Goal: Share content: Share content

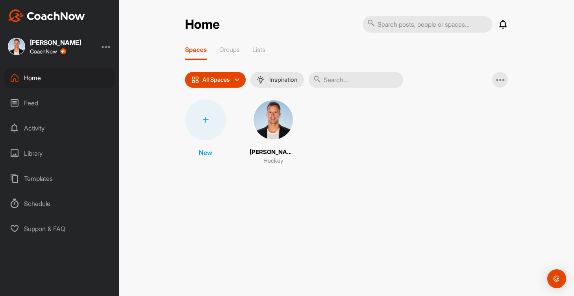
click at [66, 77] on div "Home" at bounding box center [59, 78] width 111 height 20
click at [100, 45] on div "[PERSON_NAME] CoachNow" at bounding box center [59, 46] width 119 height 17
click at [102, 46] on div at bounding box center [106, 46] width 9 height 9
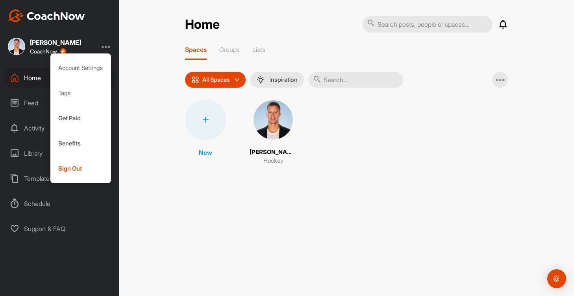
click at [112, 45] on div "[PERSON_NAME] CoachNow Account Settings Tags Get Paid Benefits Sign Out" at bounding box center [59, 46] width 119 height 17
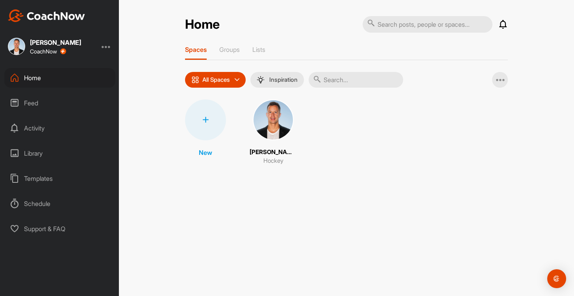
click at [46, 108] on div "Feed" at bounding box center [59, 103] width 111 height 20
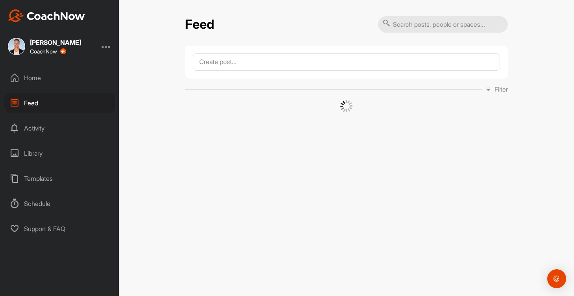
click at [60, 83] on div "Home" at bounding box center [59, 78] width 111 height 20
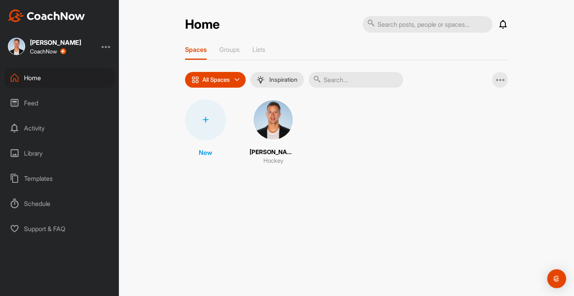
click at [54, 107] on div "Feed" at bounding box center [59, 103] width 111 height 20
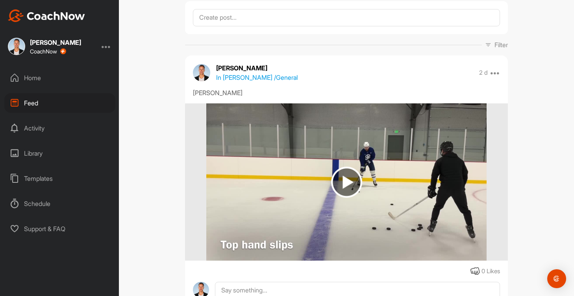
scroll to position [26, 0]
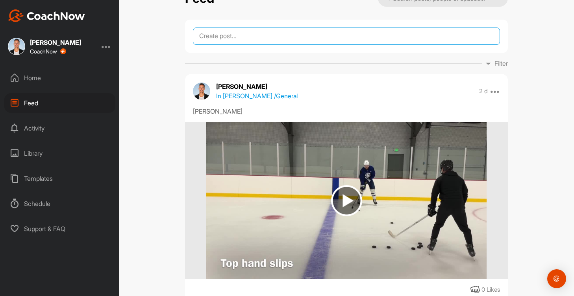
click at [251, 41] on textarea at bounding box center [346, 36] width 307 height 17
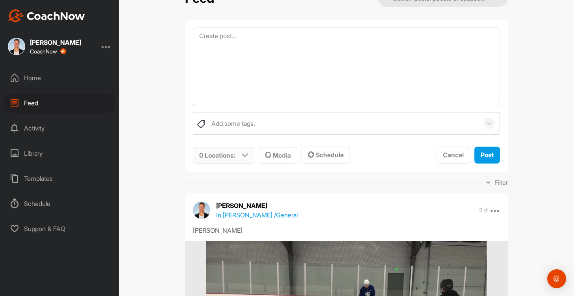
click at [231, 151] on p "0 Locations :" at bounding box center [217, 155] width 36 height 9
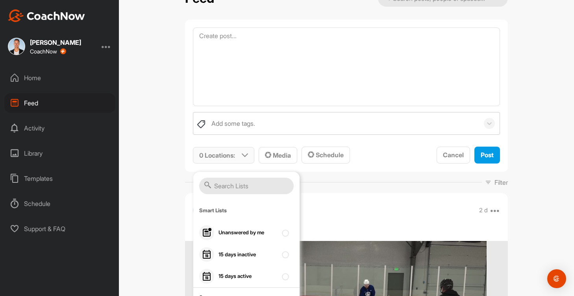
click at [246, 190] on input "text" at bounding box center [246, 186] width 94 height 17
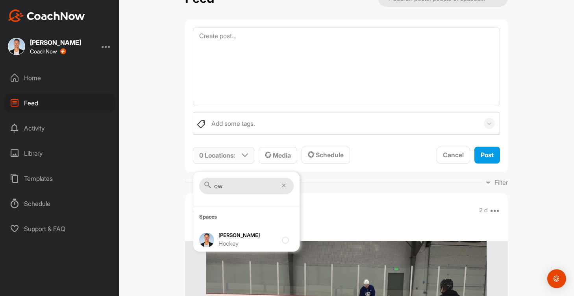
type input "o"
type input "[PERSON_NAME]"
click at [258, 240] on div "Hockey" at bounding box center [247, 244] width 59 height 9
checkbox input "true"
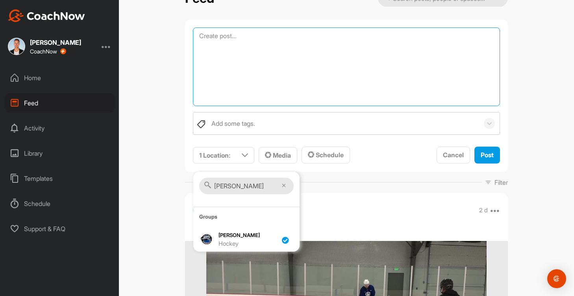
click at [248, 63] on textarea at bounding box center [346, 67] width 307 height 79
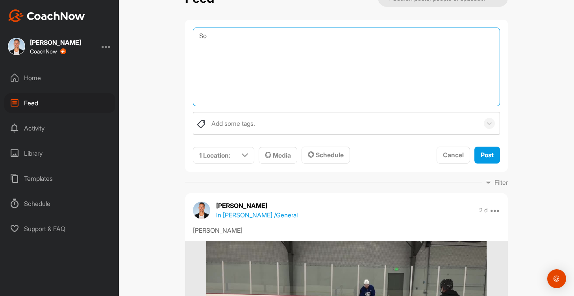
type textarea "S"
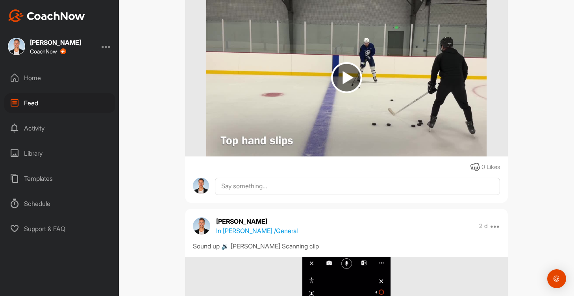
scroll to position [277, 0]
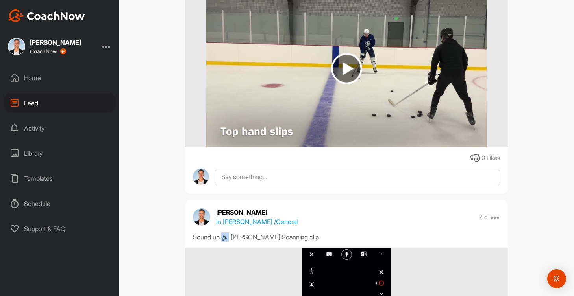
drag, startPoint x: 230, startPoint y: 239, endPoint x: 223, endPoint y: 239, distance: 6.7
click at [223, 239] on div "Sound up 🔉 [PERSON_NAME] Scanning clip" at bounding box center [346, 237] width 307 height 9
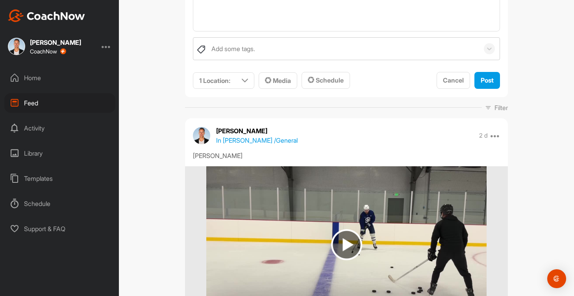
scroll to position [0, 0]
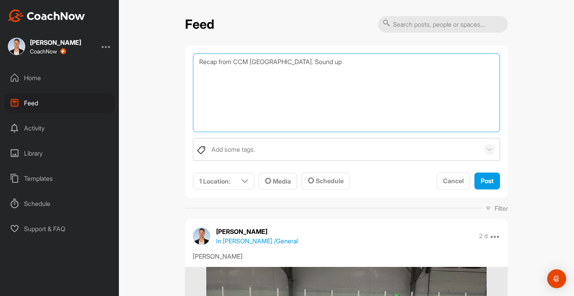
click at [309, 82] on textarea "Recap from CCM [GEOGRAPHIC_DATA]. Sound up" at bounding box center [346, 93] width 307 height 79
paste textarea "uqhhgf28"
click at [340, 62] on textarea "Recap from CCM [GEOGRAPHIC_DATA]. Sound up uqhhgf28" at bounding box center [346, 93] width 307 height 79
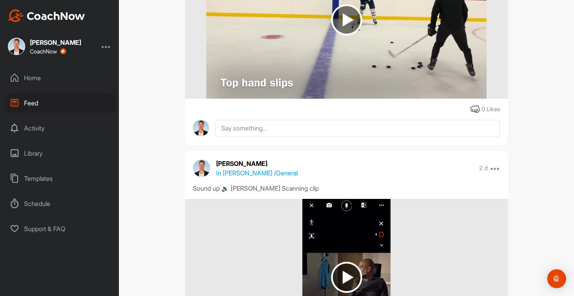
scroll to position [328, 0]
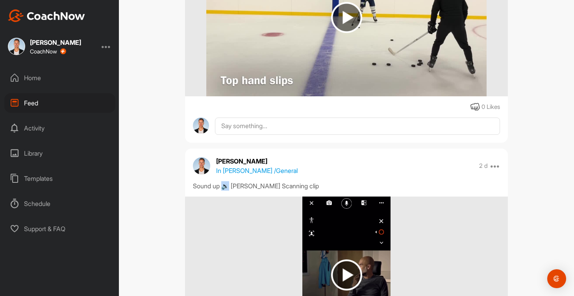
drag, startPoint x: 230, startPoint y: 187, endPoint x: 224, endPoint y: 187, distance: 6.3
click at [224, 187] on div "Sound up 🔉 [PERSON_NAME] Scanning clip" at bounding box center [346, 185] width 307 height 9
click at [226, 187] on div "Sound up 🔉 [PERSON_NAME] Scanning clip" at bounding box center [346, 185] width 307 height 9
drag, startPoint x: 228, startPoint y: 187, endPoint x: 224, endPoint y: 187, distance: 4.3
click at [224, 187] on div "Sound up 🔉 [PERSON_NAME] Scanning clip" at bounding box center [346, 185] width 307 height 9
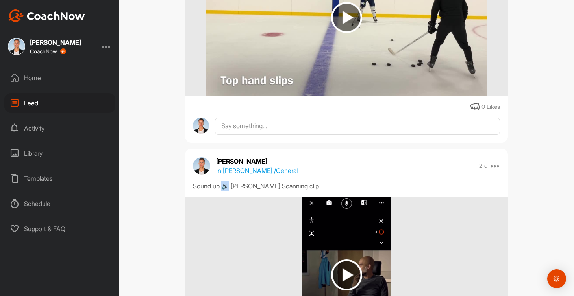
copy div "🔉"
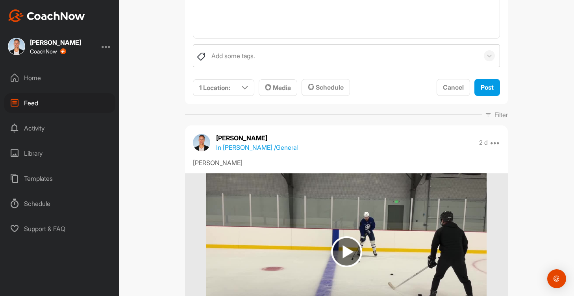
scroll to position [0, 0]
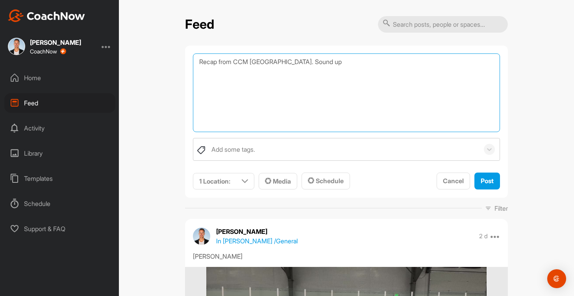
click at [313, 67] on textarea "Recap from CCM [GEOGRAPHIC_DATA]. Sound up" at bounding box center [346, 93] width 307 height 79
paste textarea "🔉"
type textarea "Recap from CCM [GEOGRAPHIC_DATA]. Sound up 🔉"
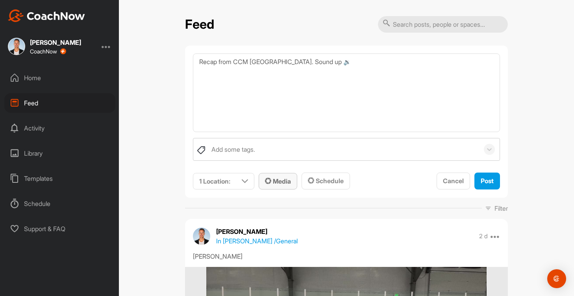
click at [282, 180] on span "Media" at bounding box center [278, 182] width 26 height 8
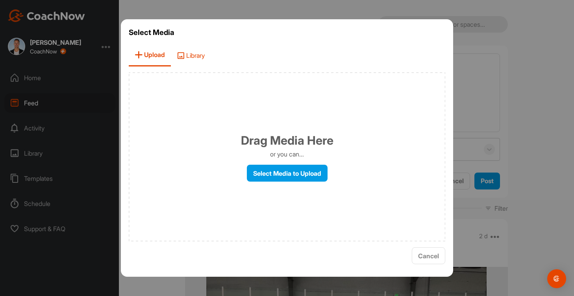
click at [199, 62] on span "Library" at bounding box center [191, 55] width 40 height 22
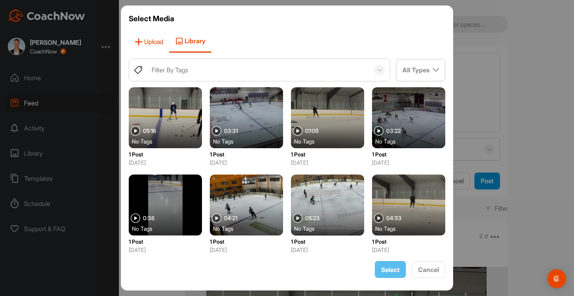
click at [155, 47] on span "Upload" at bounding box center [149, 41] width 41 height 22
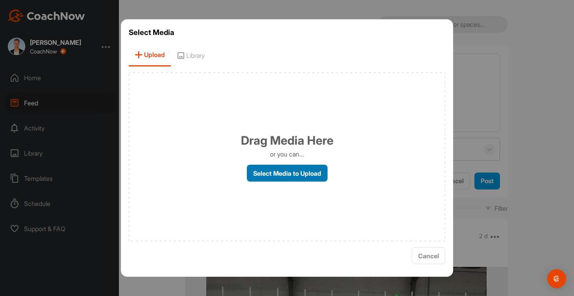
click at [264, 174] on label "Select Media to Upload" at bounding box center [287, 173] width 81 height 17
click at [0, 0] on input "Select Media to Upload" at bounding box center [0, 0] width 0 height 0
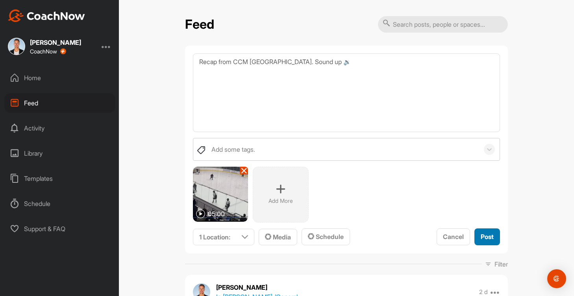
click at [481, 240] on span "Post" at bounding box center [487, 237] width 13 height 8
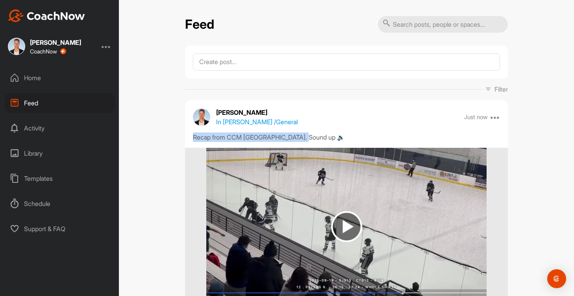
drag, startPoint x: 312, startPoint y: 135, endPoint x: 193, endPoint y: 136, distance: 119.3
click at [193, 136] on div "Recap from CCM [GEOGRAPHIC_DATA]. Sound up 🔉" at bounding box center [346, 137] width 307 height 9
click at [246, 58] on textarea at bounding box center [346, 62] width 307 height 17
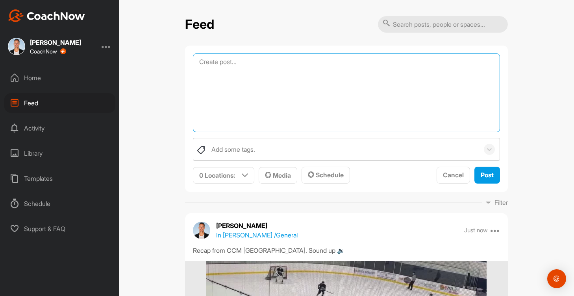
click at [238, 62] on textarea at bounding box center [346, 93] width 307 height 79
click at [239, 71] on textarea "v" at bounding box center [346, 93] width 307 height 79
paste textarea "Just uploaded CCM Denver recap in [PERSON_NAME]'s CoachNow! Some great details,…"
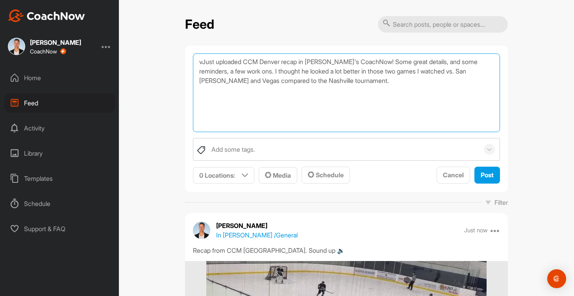
drag, startPoint x: 353, startPoint y: 85, endPoint x: 203, endPoint y: 61, distance: 152.6
click at [203, 61] on textarea "vJust uploaded CCM Denver recap in [PERSON_NAME]'s CoachNow! Some great details…" at bounding box center [346, 93] width 307 height 79
type textarea "v"
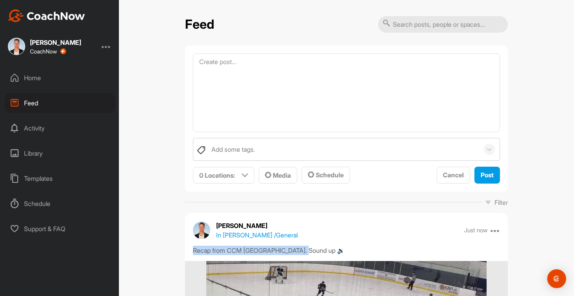
drag, startPoint x: 313, startPoint y: 254, endPoint x: 189, endPoint y: 254, distance: 124.0
click at [189, 254] on div "Recap from CCM [GEOGRAPHIC_DATA]. Sound up 🔉" at bounding box center [346, 250] width 323 height 9
copy div "Recap from CCM [GEOGRAPHIC_DATA]. Sound up 🔉"
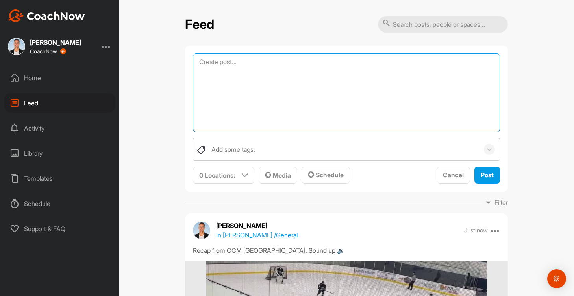
click at [235, 69] on textarea at bounding box center [346, 93] width 307 height 79
paste textarea "Recap from CCM [GEOGRAPHIC_DATA]. Sound up 🔉"
type textarea "Recap from CCM [GEOGRAPHIC_DATA]. Sound up 🔉 Let's go over this when you have t…"
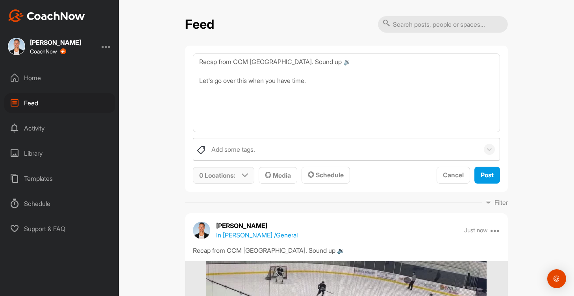
click at [242, 172] on icon at bounding box center [245, 175] width 6 height 6
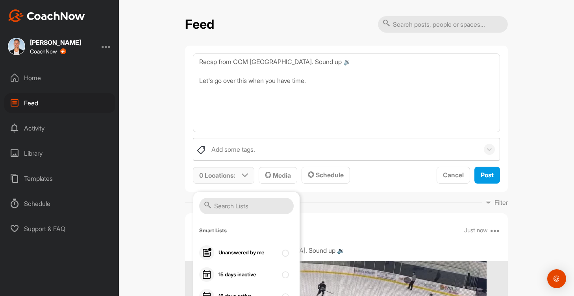
click at [235, 211] on input "text" at bounding box center [246, 206] width 94 height 17
type input "a"
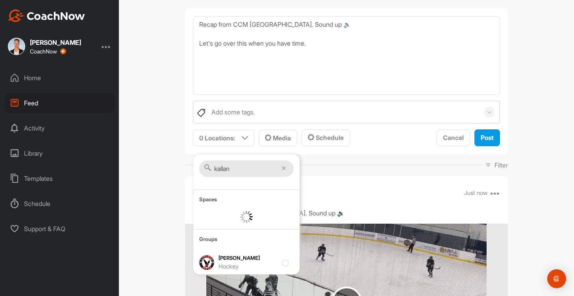
scroll to position [39, 0]
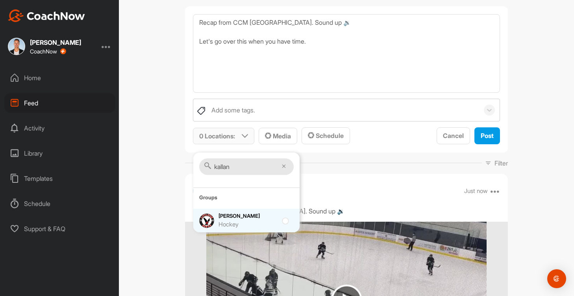
type input "kallan"
click at [270, 218] on div "[PERSON_NAME] Hockey" at bounding box center [247, 221] width 59 height 17
checkbox input "true"
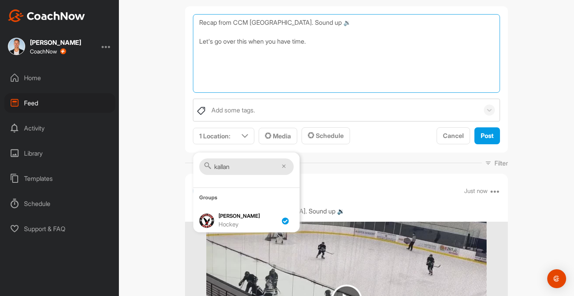
click at [334, 89] on textarea "Recap from CCM [GEOGRAPHIC_DATA]. Sound up 🔉 Let's go over this when you have t…" at bounding box center [346, 53] width 307 height 79
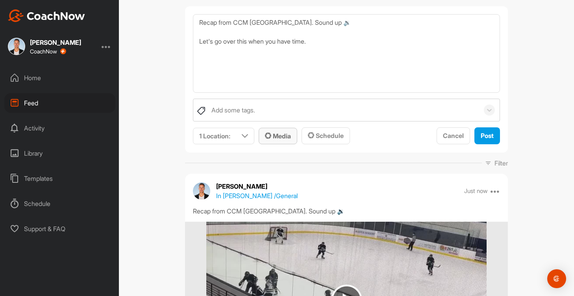
click at [285, 137] on span "Media" at bounding box center [278, 136] width 26 height 8
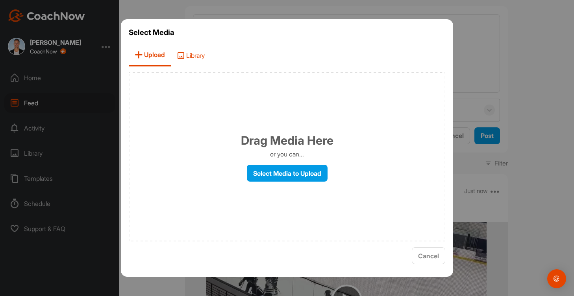
click at [191, 54] on span "Library" at bounding box center [191, 55] width 40 height 22
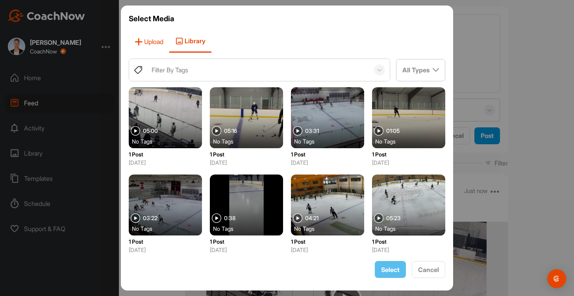
click at [152, 38] on span "Upload" at bounding box center [149, 41] width 41 height 22
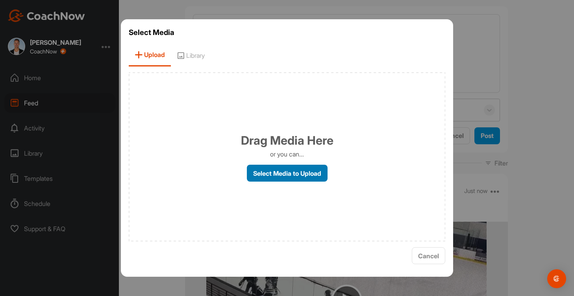
click at [279, 170] on label "Select Media to Upload" at bounding box center [287, 173] width 81 height 17
click at [0, 0] on input "Select Media to Upload" at bounding box center [0, 0] width 0 height 0
click at [276, 175] on label "Select Media to Upload" at bounding box center [287, 173] width 81 height 17
click at [0, 0] on input "Select Media to Upload" at bounding box center [0, 0] width 0 height 0
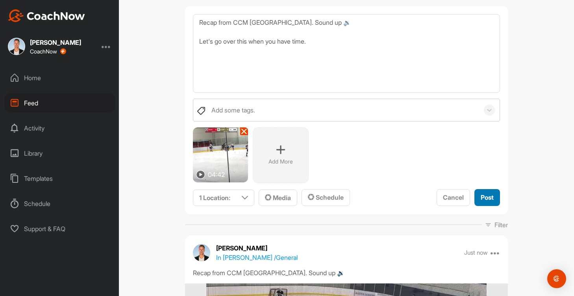
click at [489, 202] on div "Post" at bounding box center [487, 197] width 13 height 9
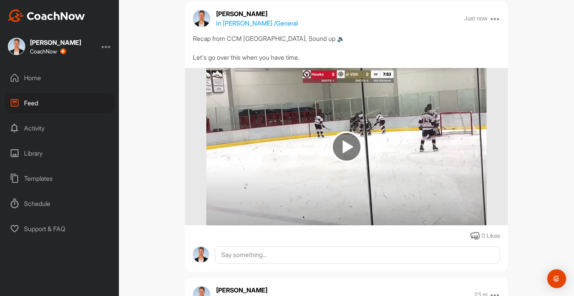
scroll to position [0, 0]
